Goal: Task Accomplishment & Management: Complete application form

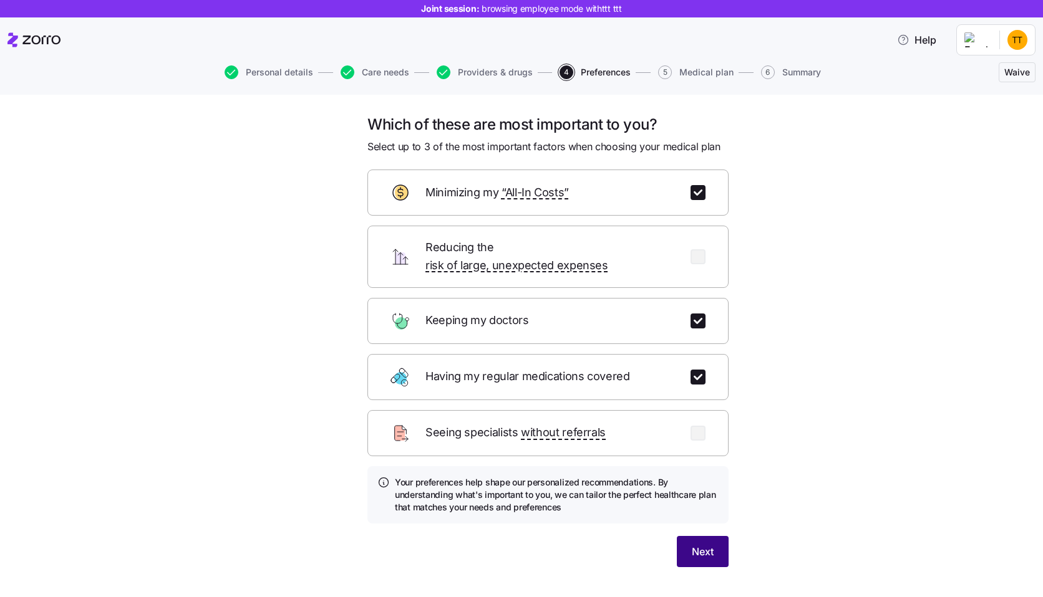
click at [714, 536] on button "Next" at bounding box center [703, 551] width 52 height 31
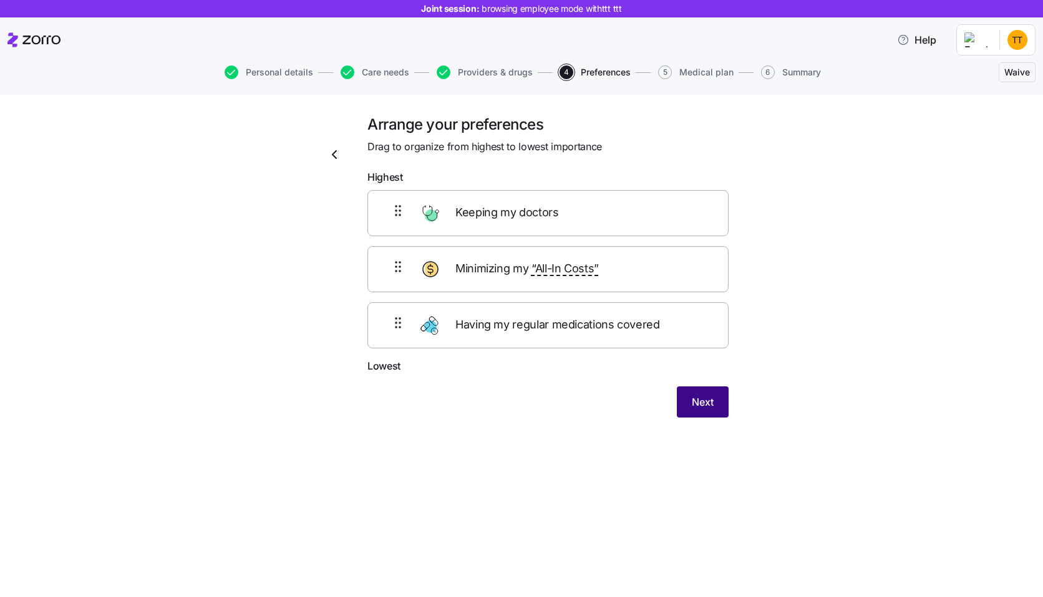
click at [687, 411] on button "Next" at bounding box center [703, 402] width 52 height 31
